Goal: Task Accomplishment & Management: Manage account settings

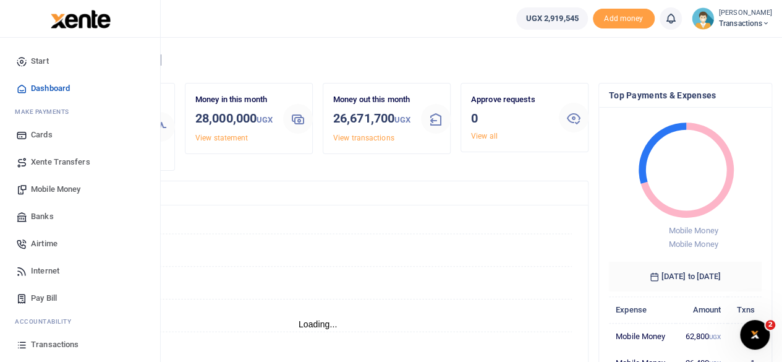
scroll to position [79, 0]
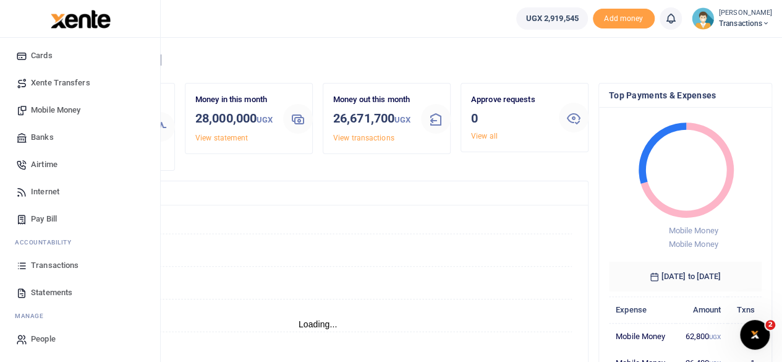
click at [55, 291] on span "Statements" at bounding box center [51, 292] width 41 height 12
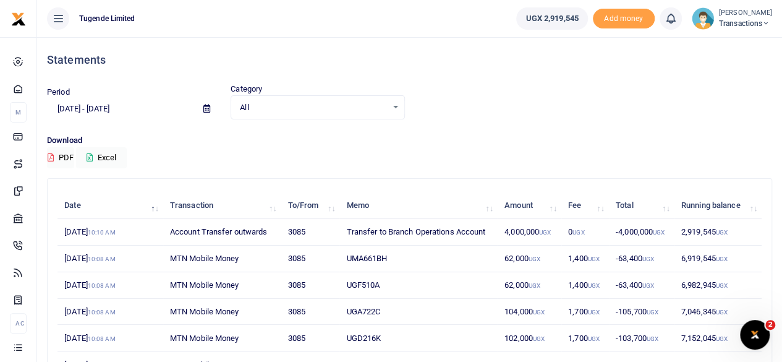
click at [208, 108] on icon at bounding box center [207, 109] width 7 height 8
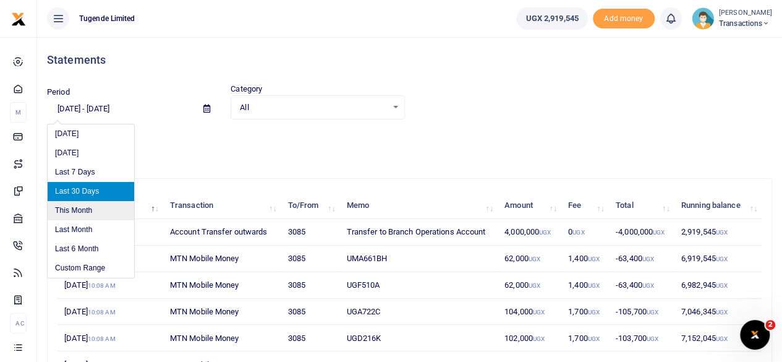
click at [80, 208] on li "This Month" at bounding box center [91, 210] width 87 height 19
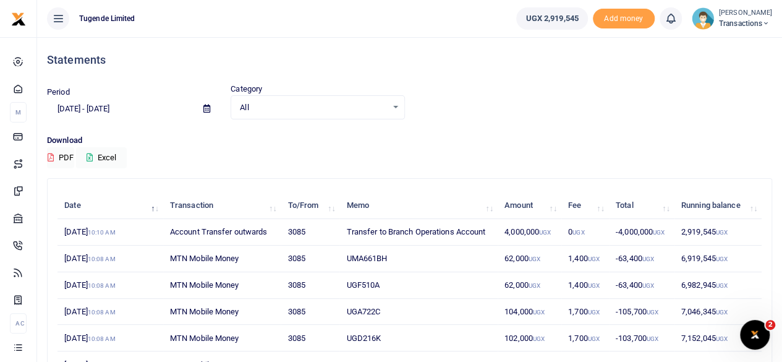
click at [205, 108] on icon at bounding box center [207, 109] width 7 height 8
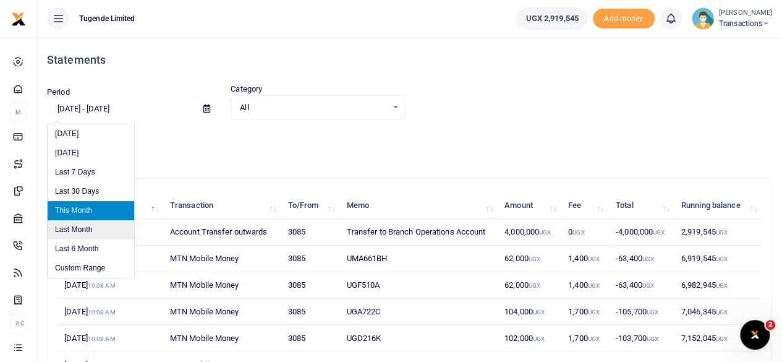
click at [84, 227] on li "Last Month" at bounding box center [91, 229] width 87 height 19
type input "[DATE] - [DATE]"
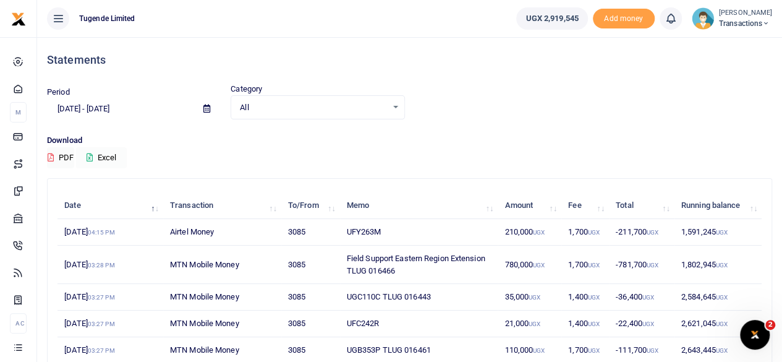
click at [112, 153] on button "Excel" at bounding box center [101, 157] width 51 height 21
